Goal: Transaction & Acquisition: Purchase product/service

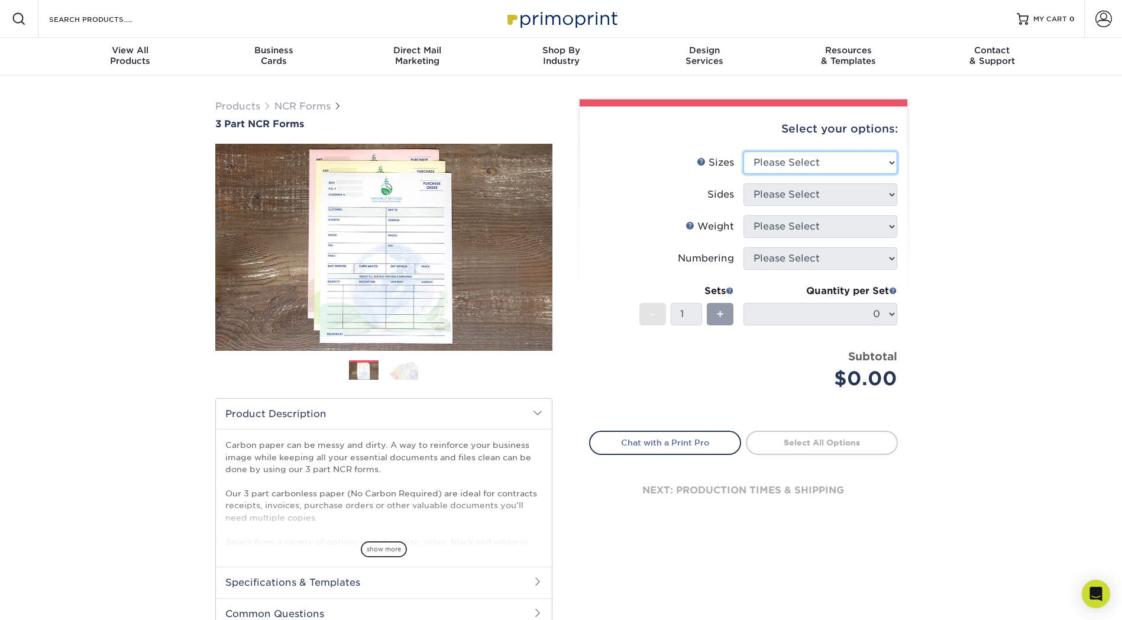
click at [888, 158] on select "Please Select 5.5" x 8.5" 8.5" x 11"" at bounding box center [820, 162] width 154 height 22
select select "8.50x11.00"
click at [743, 151] on select "Please Select 5.5" x 8.5" 8.5" x 11"" at bounding box center [820, 162] width 154 height 22
click at [888, 192] on select "Please Select Black & White (1/0) Full Color (4/0)" at bounding box center [820, 194] width 154 height 22
select select "2295b6f0-1f96-4774-b4ab-d24da34c0f39"
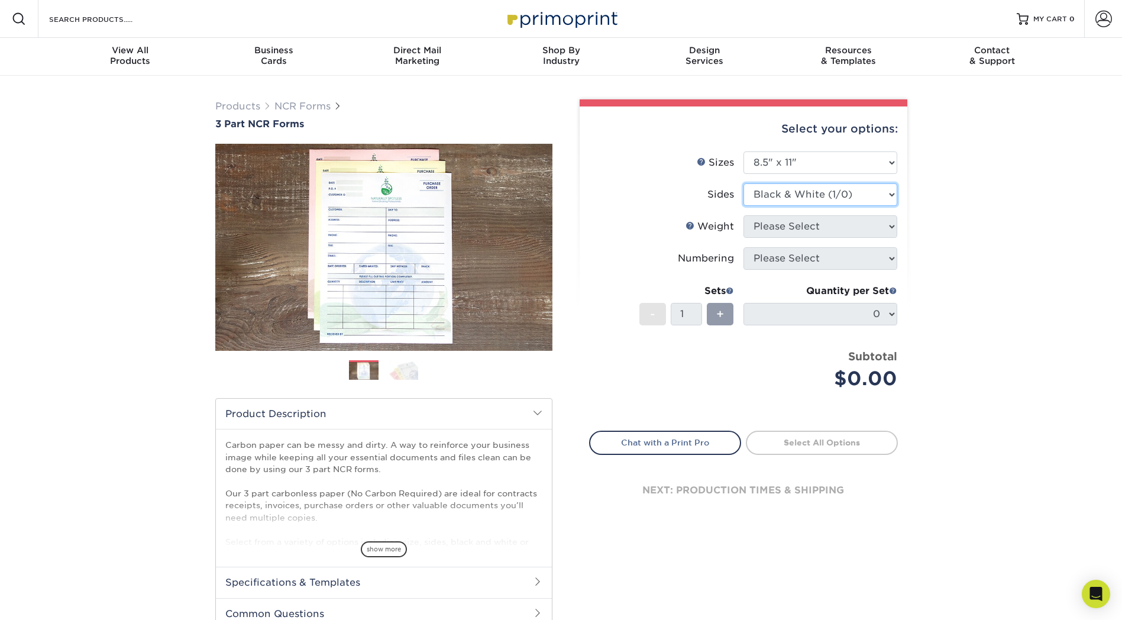
click at [743, 183] on select "Please Select Black & White (1/0) Full Color (4/0)" at bounding box center [820, 194] width 154 height 22
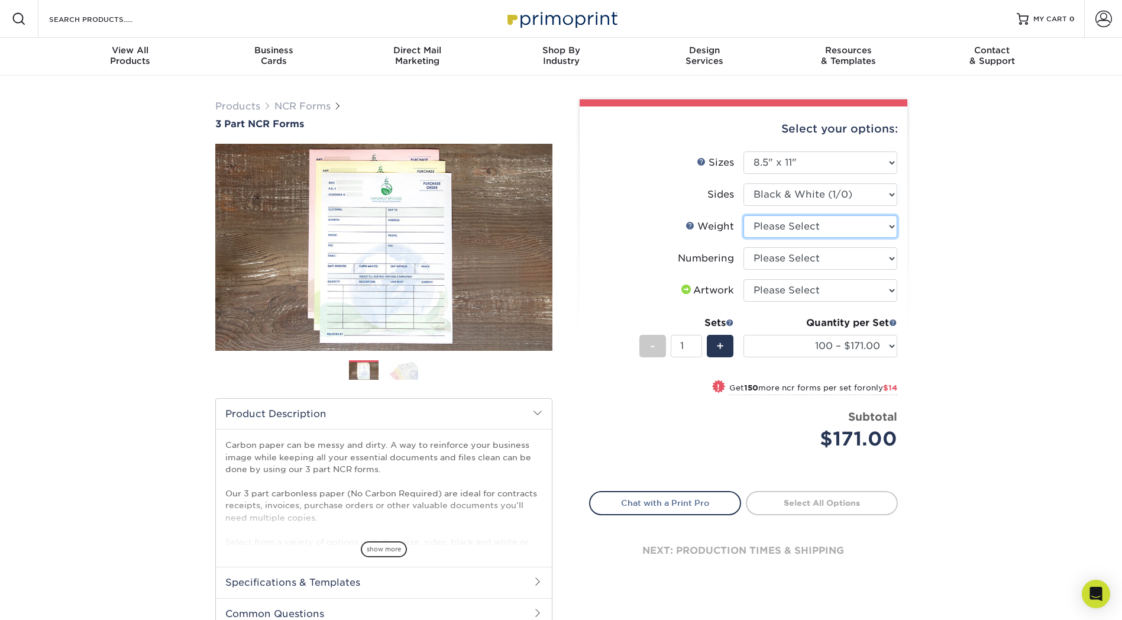
click at [881, 228] on select "Please Select 20LB3P" at bounding box center [820, 226] width 154 height 22
select select "20LB3P"
click at [743, 215] on select "Please Select 20LB3P" at bounding box center [820, 226] width 154 height 22
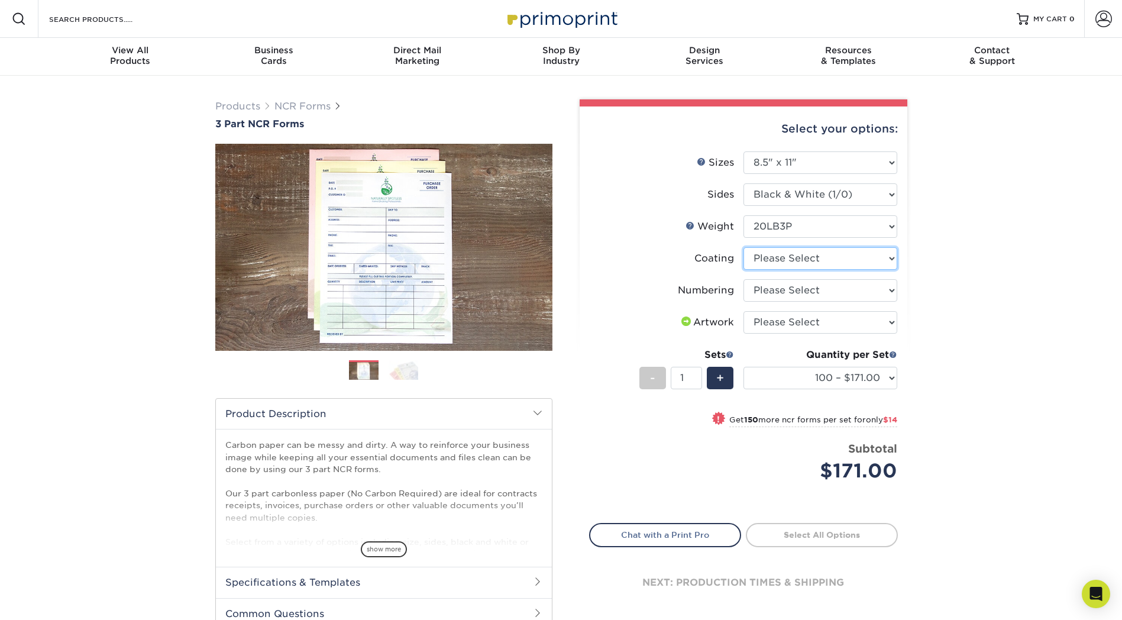
click at [890, 258] on select at bounding box center [820, 258] width 154 height 22
select select "3e7618de-abca-4bda-9f97-8b9129e913d8"
click at [743, 247] on select at bounding box center [820, 258] width 154 height 22
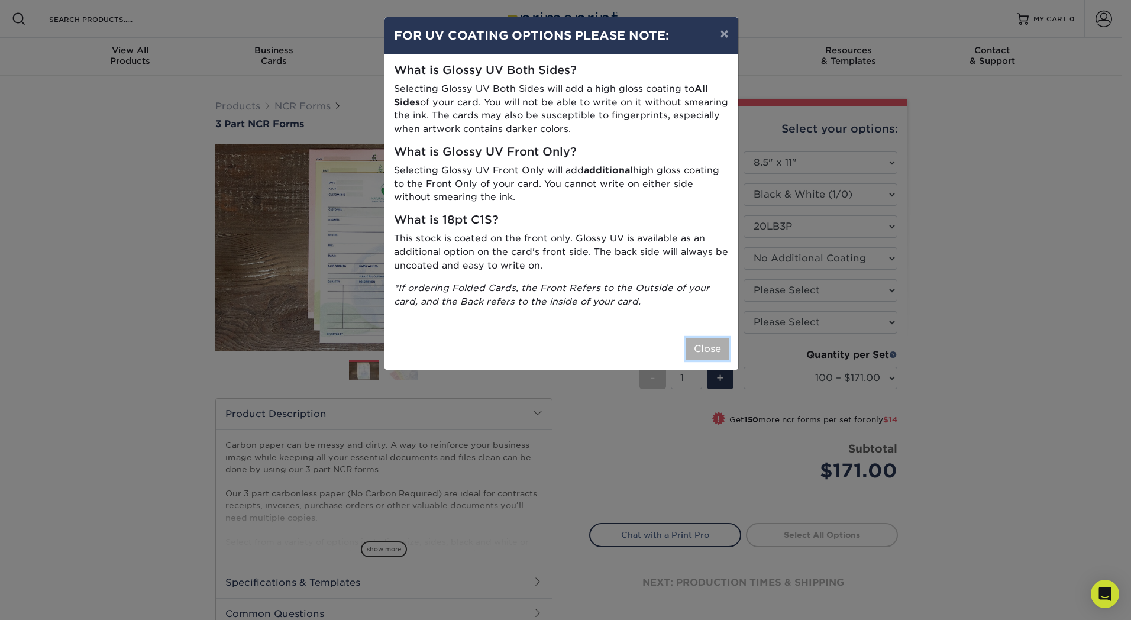
click at [706, 349] on button "Close" at bounding box center [707, 349] width 43 height 22
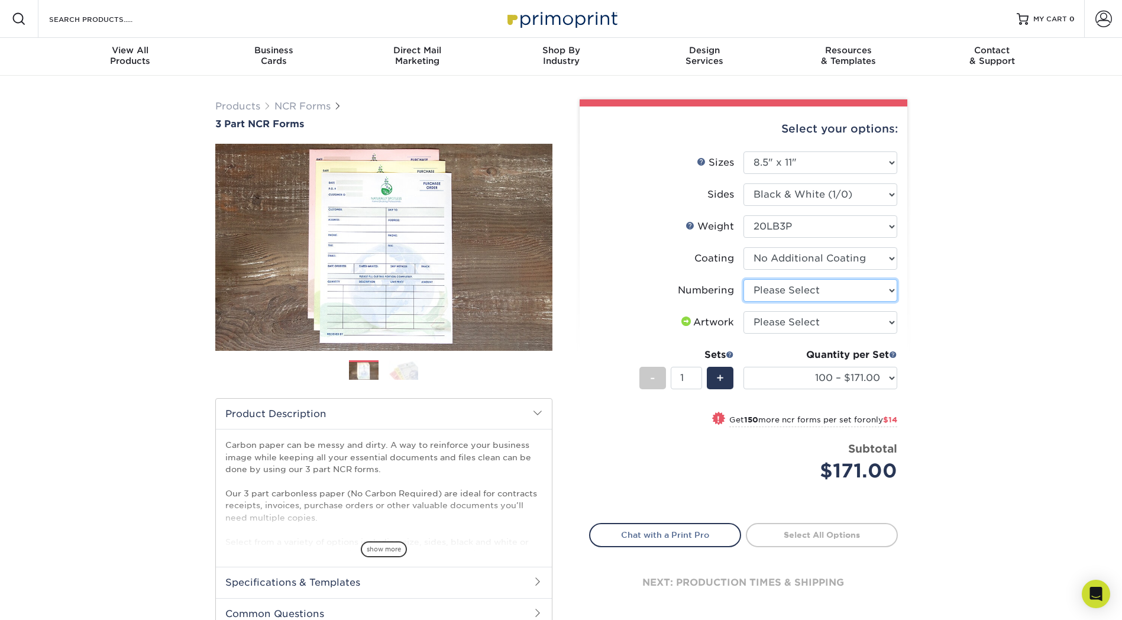
click at [889, 286] on select "Please Select Numbering on the Front only No Numbering" at bounding box center [820, 290] width 154 height 22
select select "936c80a5-99b7-47e8-acd6-e5b2b860875a"
click at [743, 279] on select "Please Select Numbering on the Front only No Numbering" at bounding box center [820, 290] width 154 height 22
click at [894, 319] on select "Please Select I will upload files I need a design - $75" at bounding box center [820, 322] width 154 height 22
select select "upload"
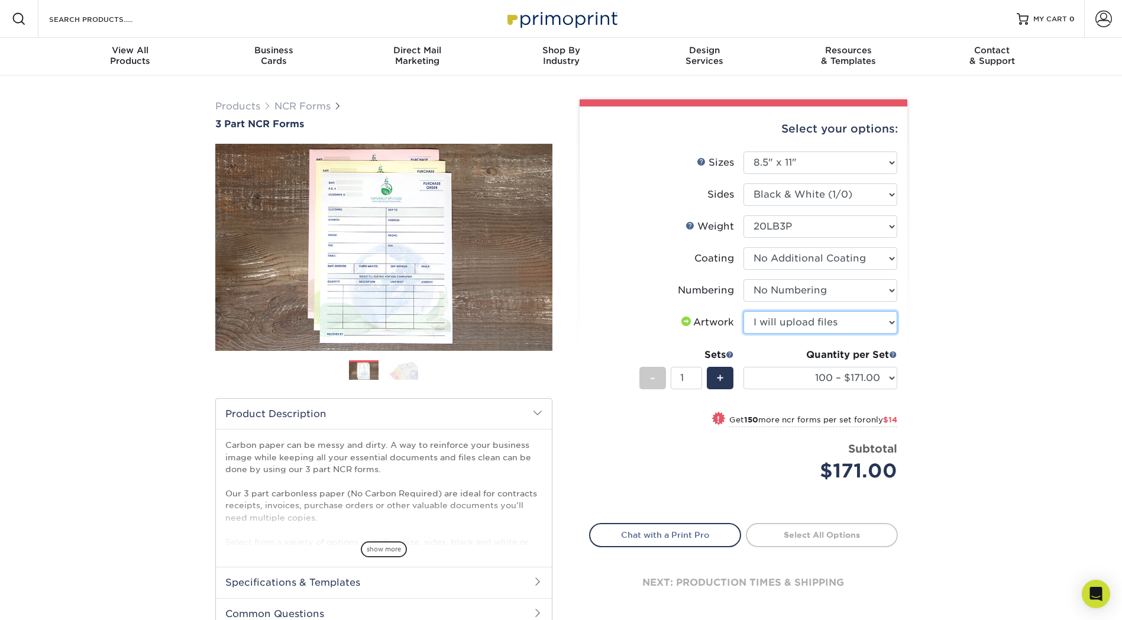
click at [743, 311] on select "Please Select I will upload files I need a design - $75" at bounding box center [820, 322] width 154 height 22
